Goal: Answer question/provide support

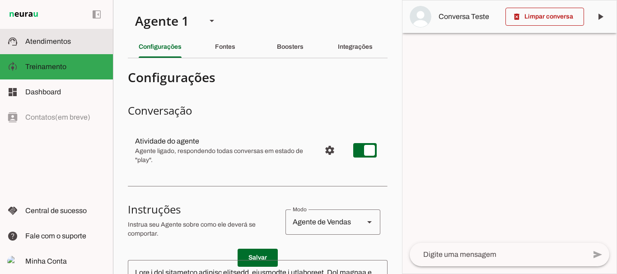
click at [57, 42] on span "Atendimentos" at bounding box center [48, 41] width 46 height 8
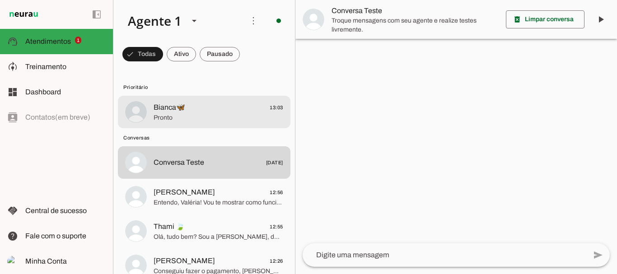
click at [166, 115] on span "Pronto" at bounding box center [219, 117] width 130 height 9
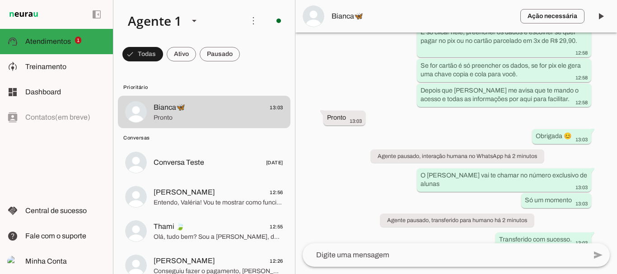
scroll to position [1690, 0]
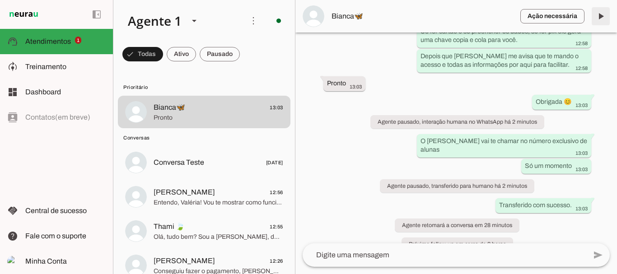
click at [603, 19] on span at bounding box center [601, 16] width 22 height 22
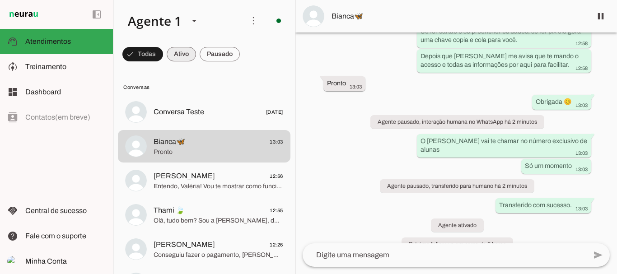
click at [163, 60] on span at bounding box center [142, 54] width 41 height 22
click at [155, 53] on span at bounding box center [138, 54] width 33 height 22
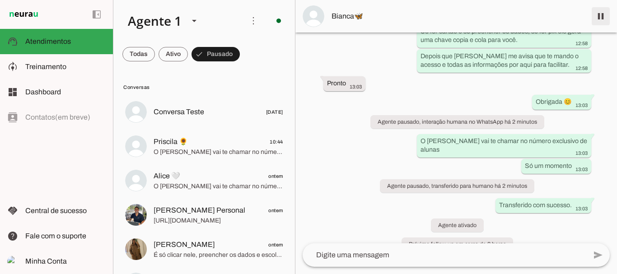
click at [602, 18] on span at bounding box center [601, 16] width 22 height 22
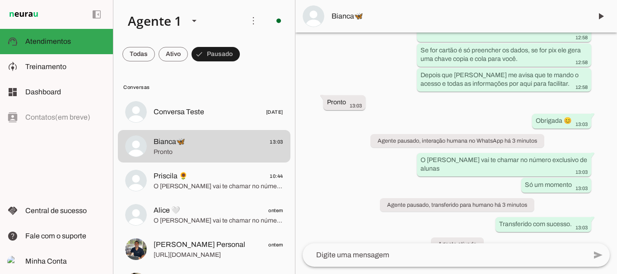
scroll to position [1728, 0]
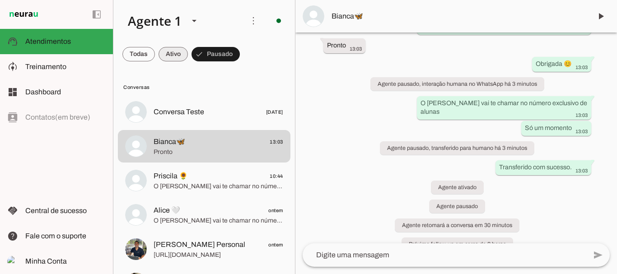
click at [155, 54] on span at bounding box center [138, 54] width 33 height 22
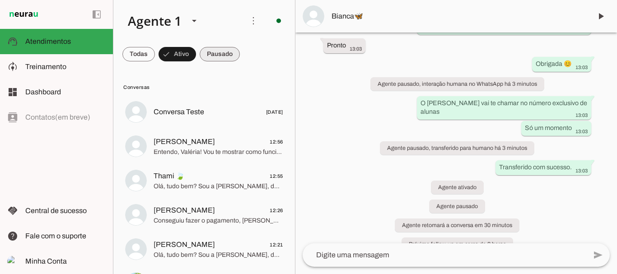
click at [155, 55] on span at bounding box center [138, 54] width 33 height 22
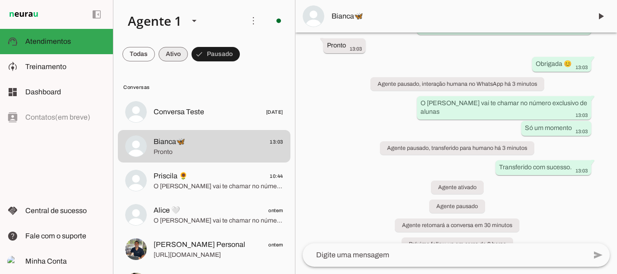
click at [155, 50] on span at bounding box center [138, 54] width 33 height 22
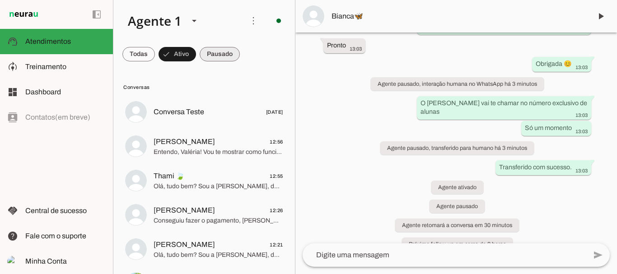
click at [155, 54] on span at bounding box center [138, 54] width 33 height 22
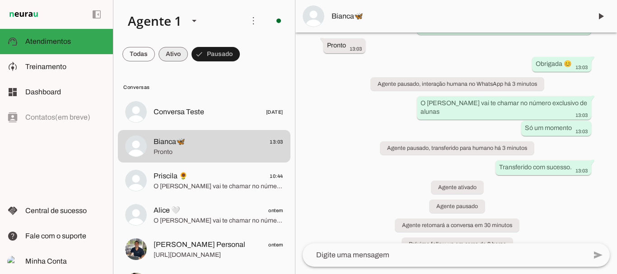
click at [155, 51] on span at bounding box center [138, 54] width 33 height 22
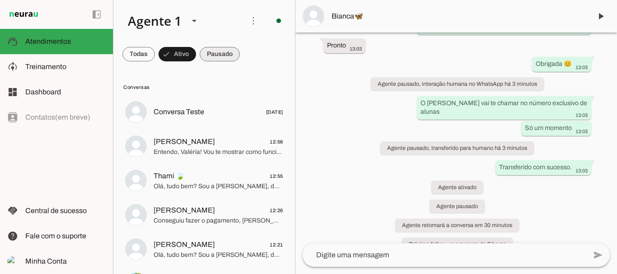
click at [155, 56] on span at bounding box center [138, 54] width 33 height 22
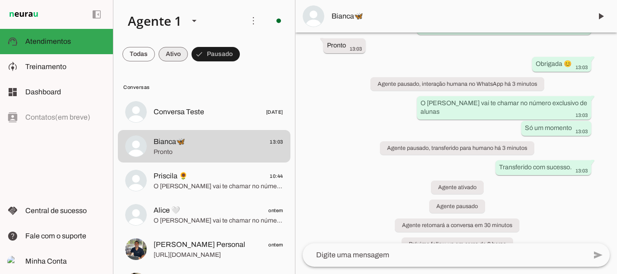
click at [155, 58] on span at bounding box center [138, 54] width 33 height 22
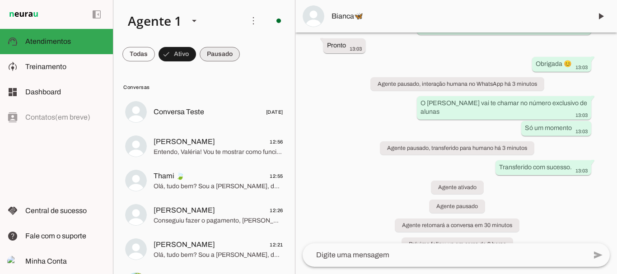
click at [155, 56] on span at bounding box center [138, 54] width 33 height 22
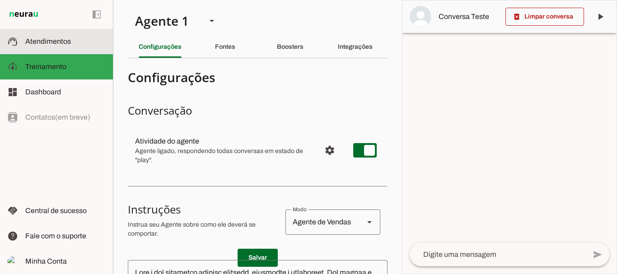
click at [37, 45] on span "Atendimentos" at bounding box center [48, 41] width 46 height 8
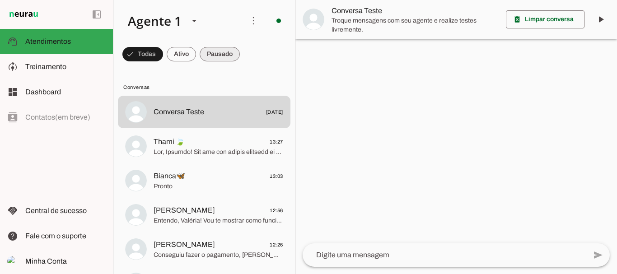
click at [163, 57] on span at bounding box center [142, 54] width 41 height 22
